Goal: Information Seeking & Learning: Learn about a topic

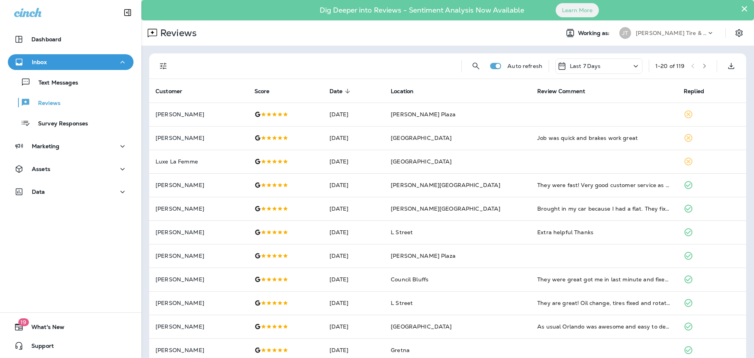
scroll to position [60, 0]
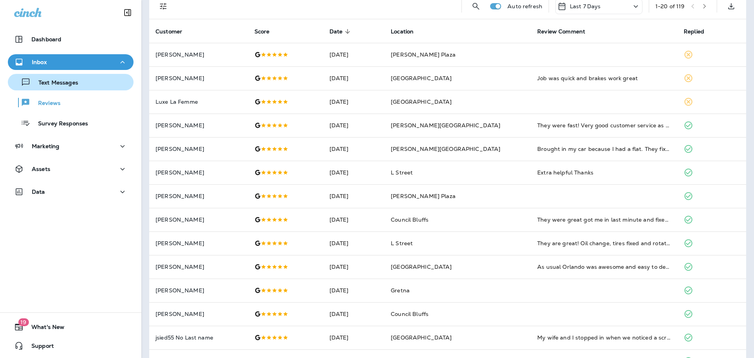
click at [62, 83] on p "Text Messages" at bounding box center [55, 82] width 48 height 7
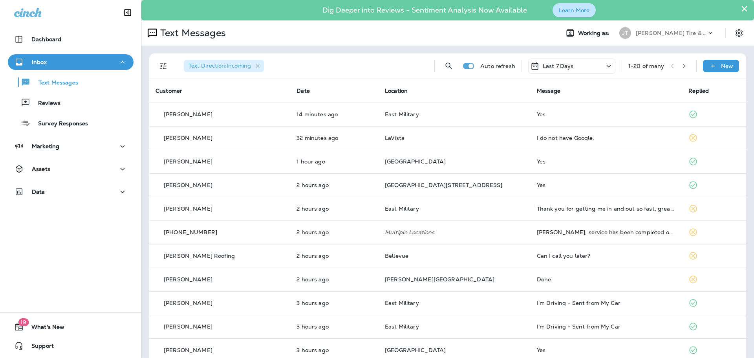
click at [580, 15] on button "Learn More" at bounding box center [574, 10] width 43 height 14
click at [75, 190] on div "Data" at bounding box center [70, 192] width 113 height 10
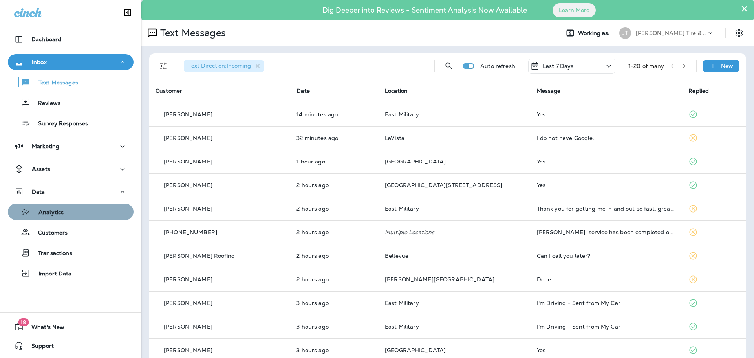
click at [83, 211] on div "Analytics" at bounding box center [70, 212] width 119 height 12
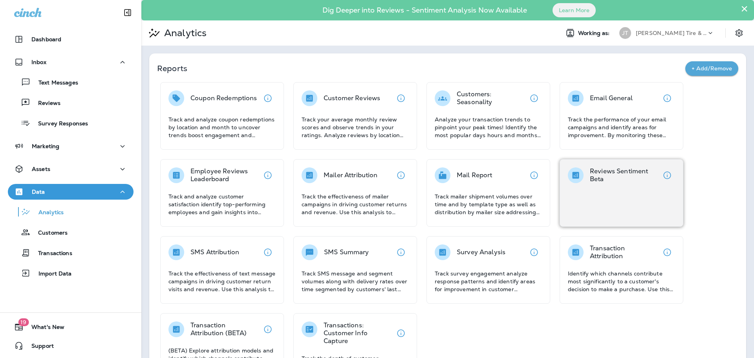
click at [631, 192] on div "Reviews Sentiment Beta" at bounding box center [622, 193] width 124 height 68
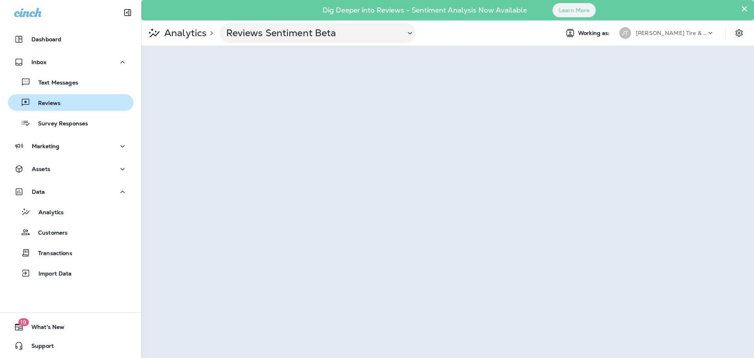
click at [62, 105] on div "Reviews" at bounding box center [70, 103] width 119 height 12
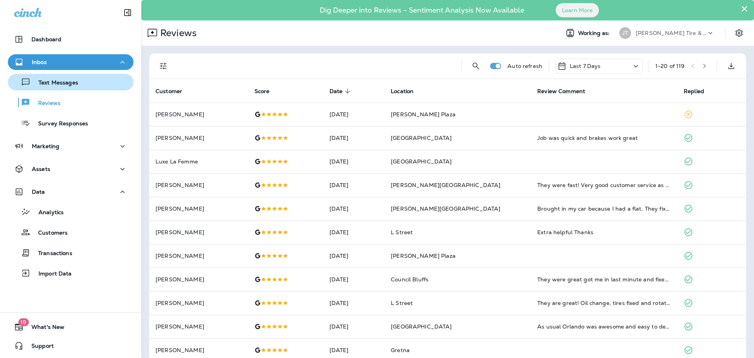
click at [69, 85] on p "Text Messages" at bounding box center [55, 82] width 48 height 7
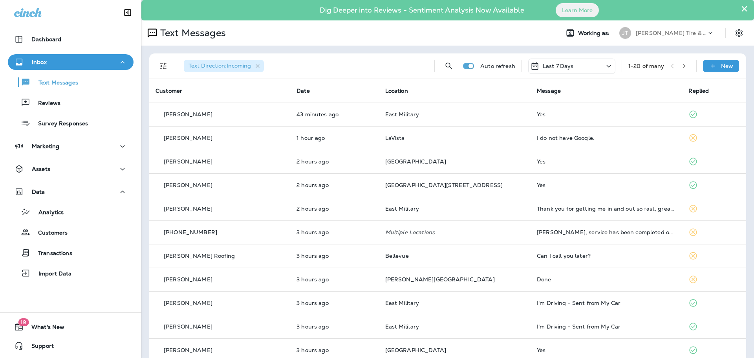
click at [71, 112] on div "Text Messages Reviews Survey Responses" at bounding box center [71, 100] width 126 height 61
click at [70, 109] on button "Reviews" at bounding box center [71, 102] width 126 height 17
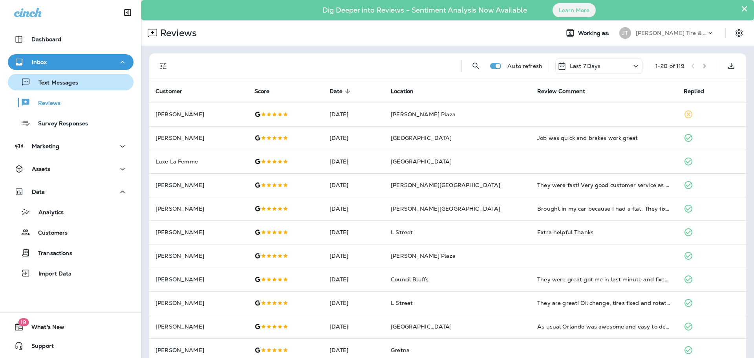
click at [62, 86] on p "Text Messages" at bounding box center [55, 82] width 48 height 7
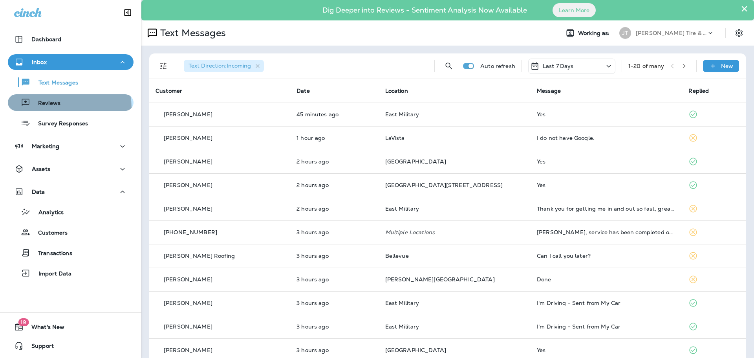
click at [64, 108] on div "Reviews" at bounding box center [70, 103] width 119 height 12
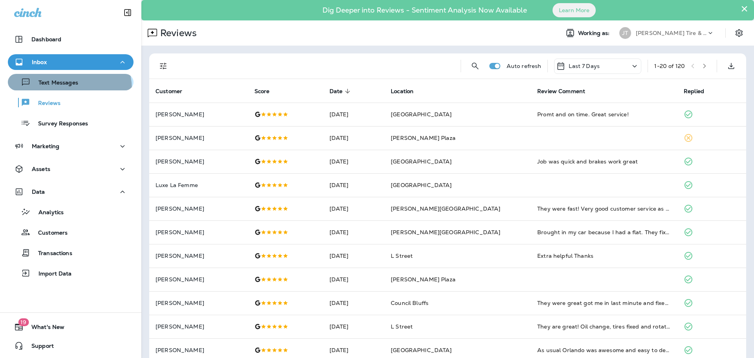
click at [65, 89] on button "Text Messages" at bounding box center [71, 82] width 126 height 17
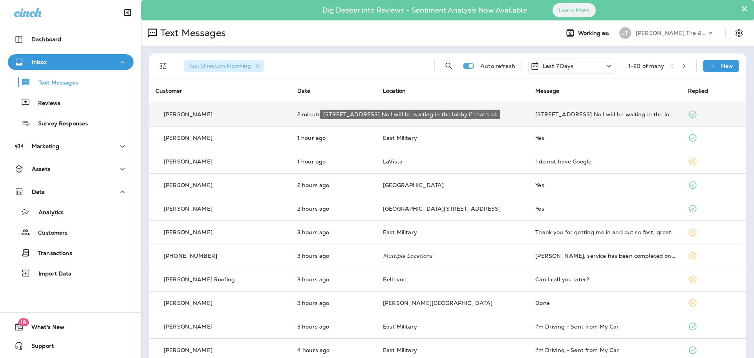
click at [569, 115] on div "[STREET_ADDRESS] No I will be waiting in the lobby if that's ok" at bounding box center [606, 114] width 140 height 6
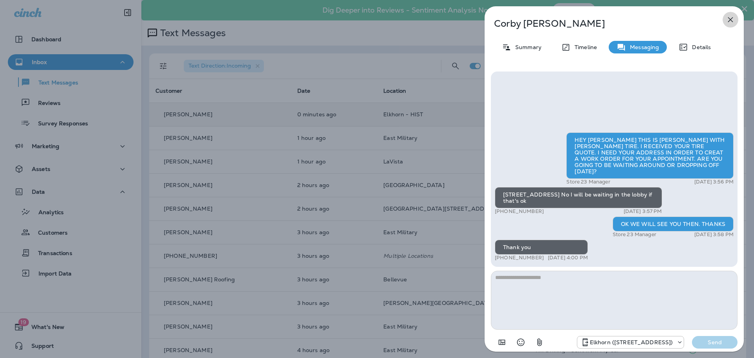
click at [728, 20] on icon "button" at bounding box center [730, 19] width 9 height 9
